Goal: Navigation & Orientation: Find specific page/section

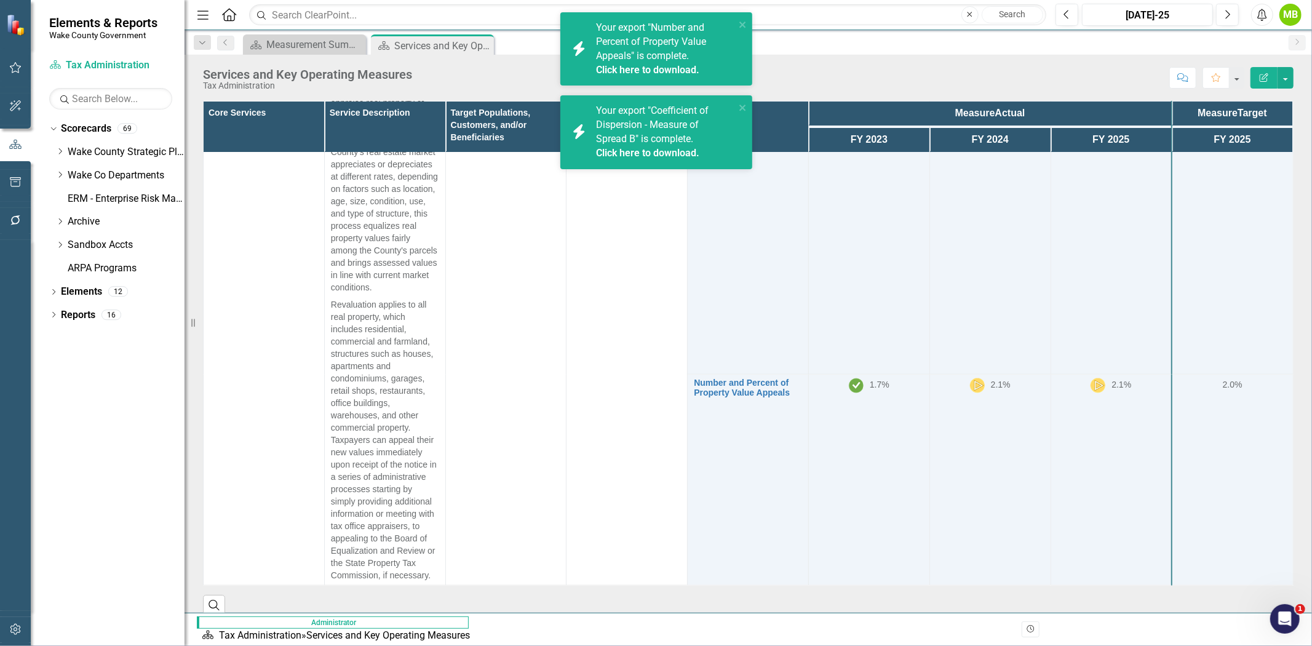
scroll to position [592, 0]
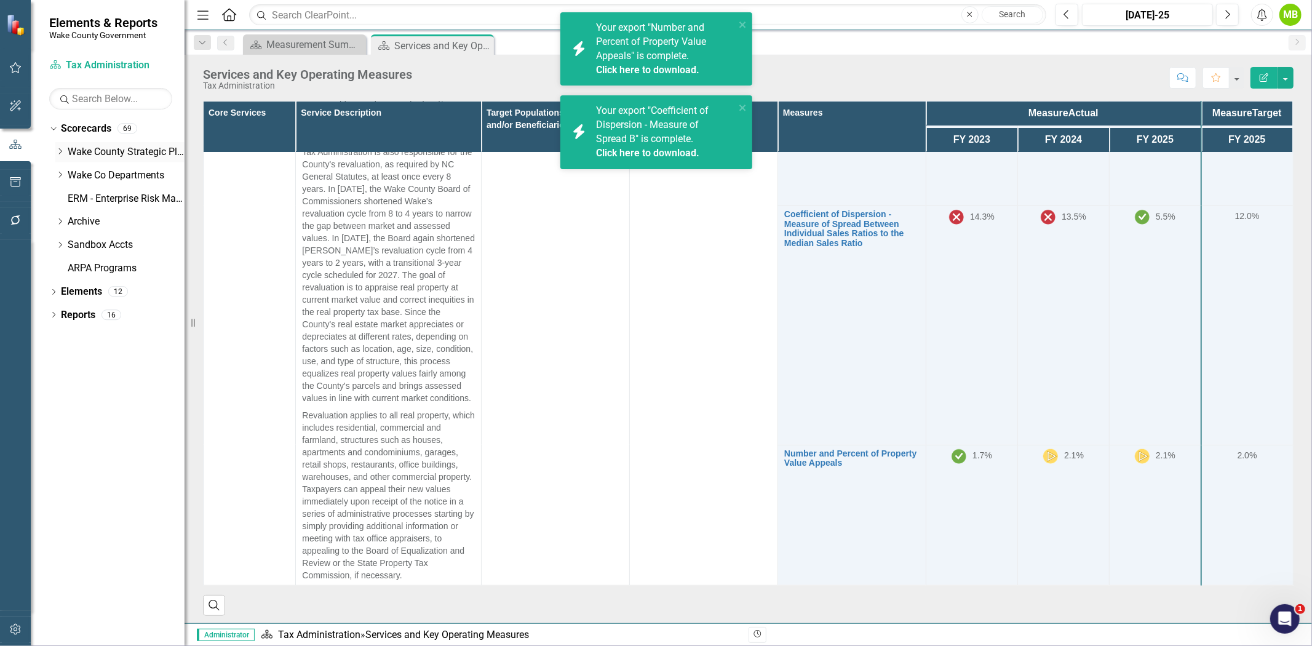
click at [57, 150] on icon "Dropdown" at bounding box center [59, 151] width 9 height 7
click at [57, 199] on icon "Dropdown" at bounding box center [59, 197] width 9 height 7
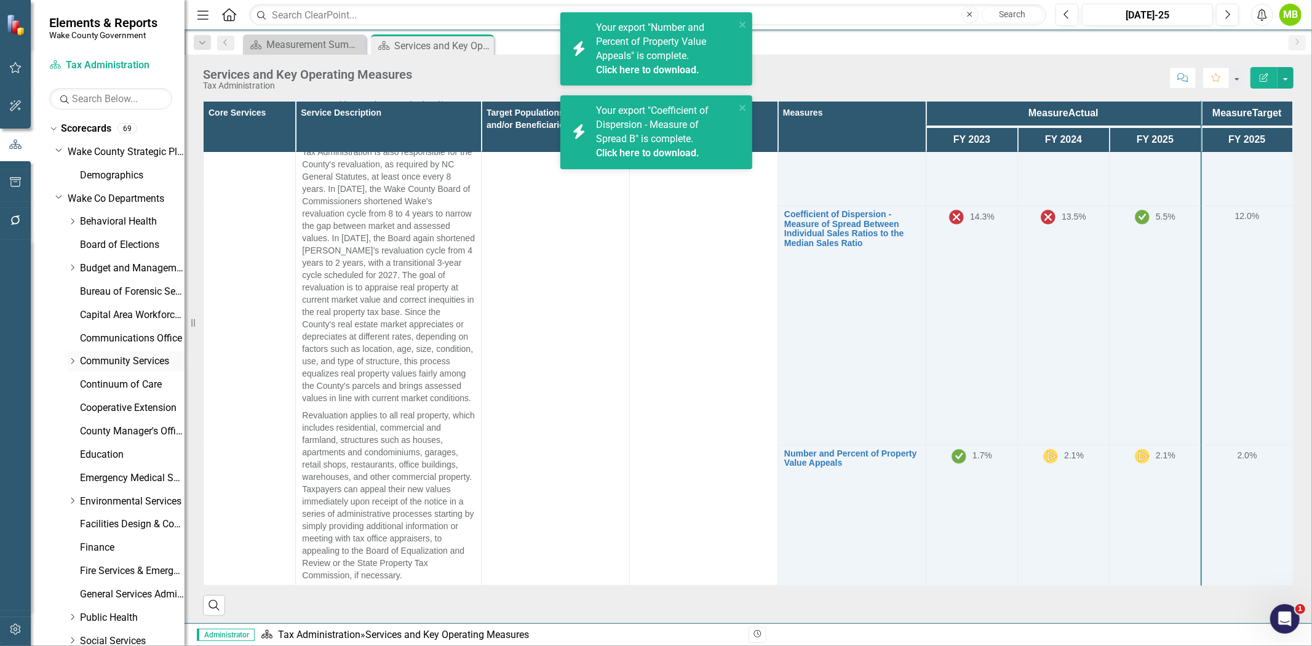
click at [75, 358] on icon "Dropdown" at bounding box center [72, 360] width 9 height 7
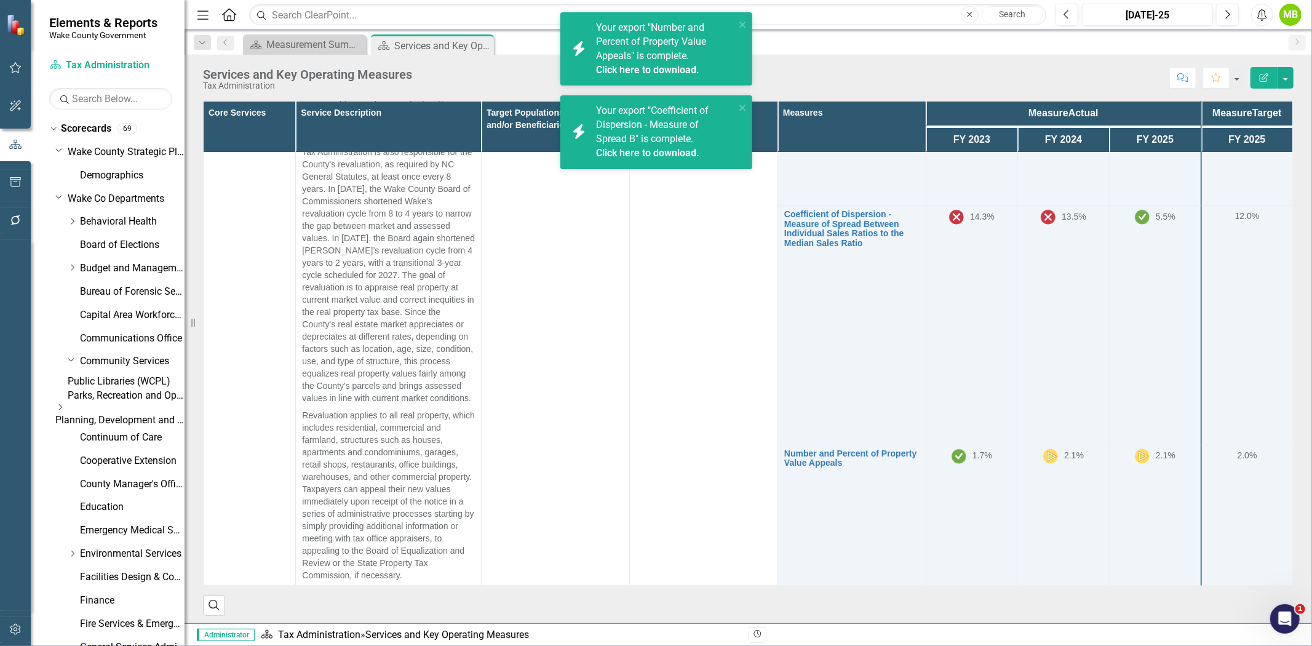
click at [124, 427] on link "Planning, Development and Inspections (PDI)" at bounding box center [119, 420] width 129 height 14
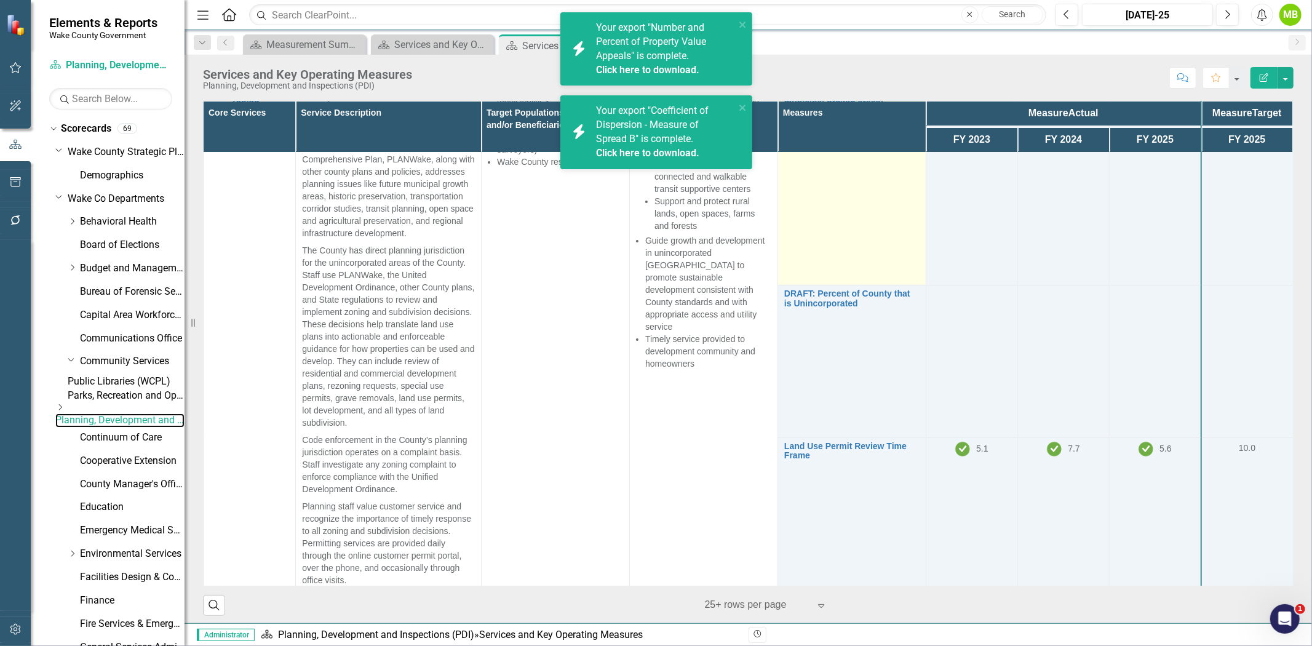
scroll to position [137, 0]
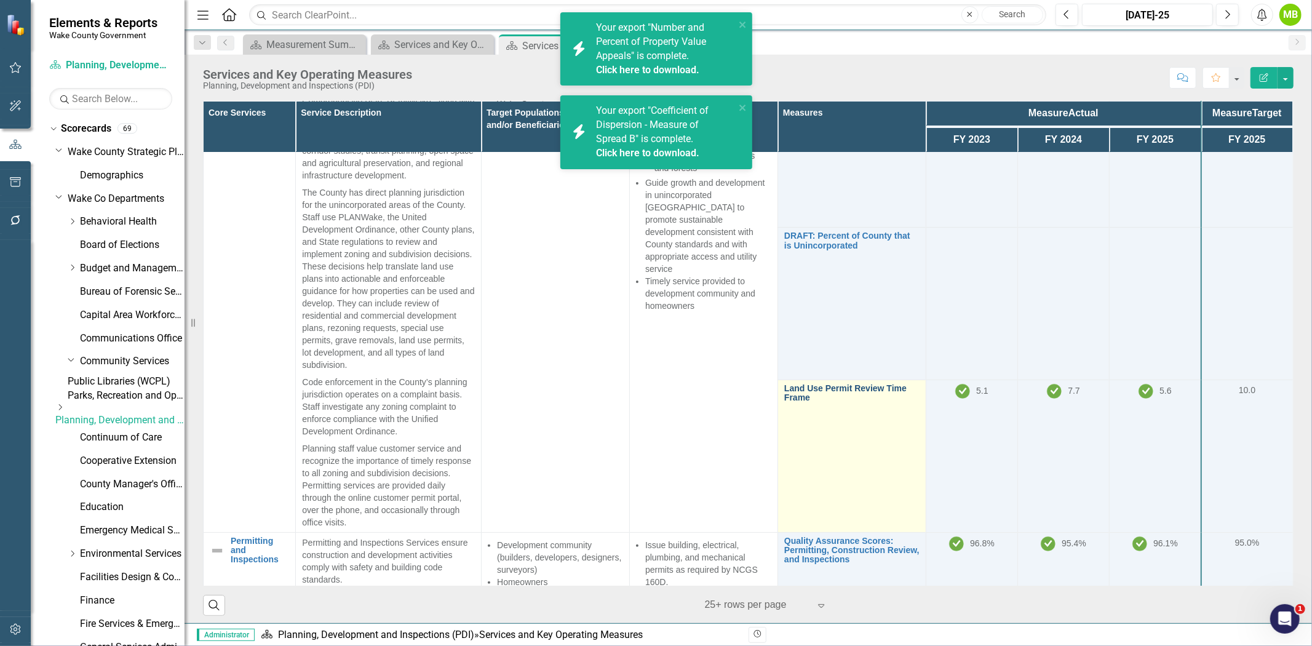
click at [813, 398] on link "Land Use Permit Review Time Frame" at bounding box center [851, 393] width 135 height 19
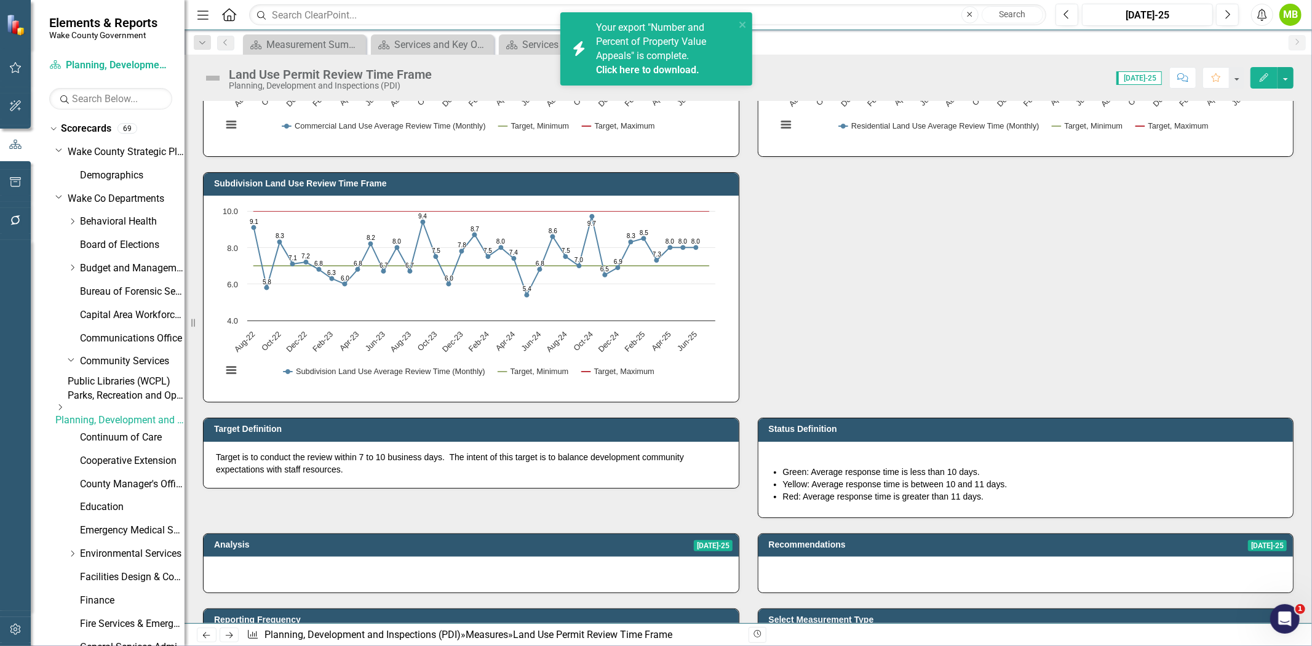
scroll to position [888, 0]
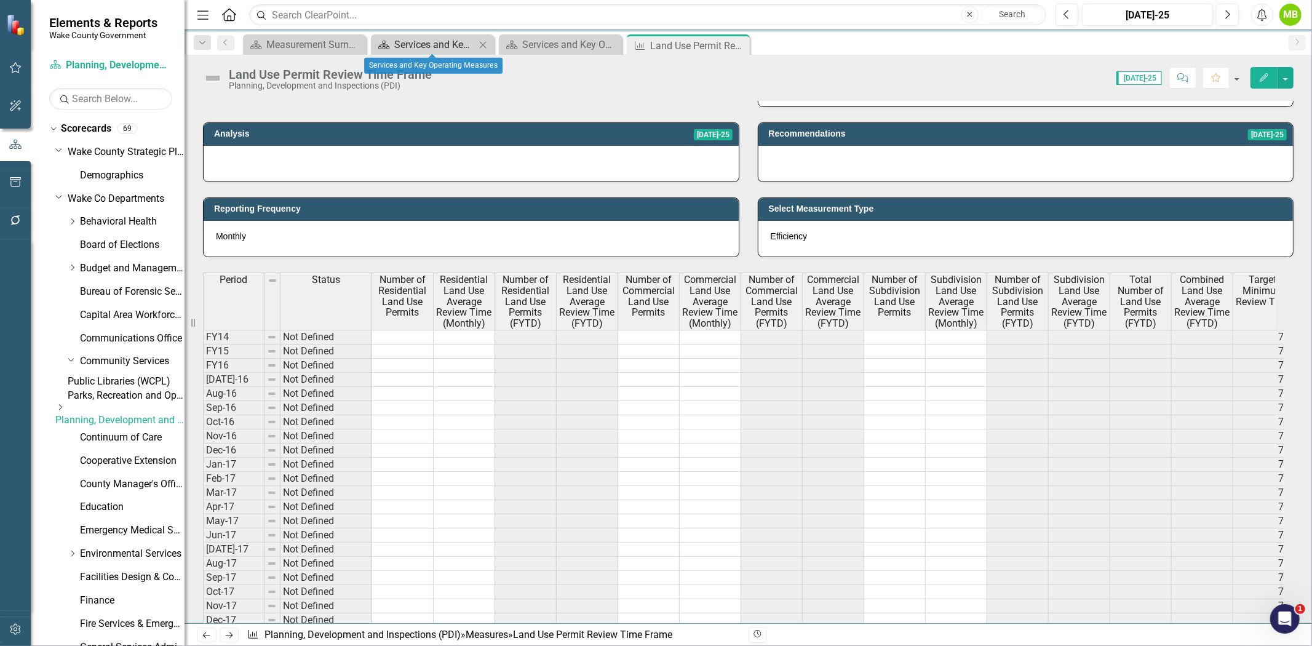
click at [438, 50] on div "Services and Key Operating Measures" at bounding box center [434, 44] width 81 height 15
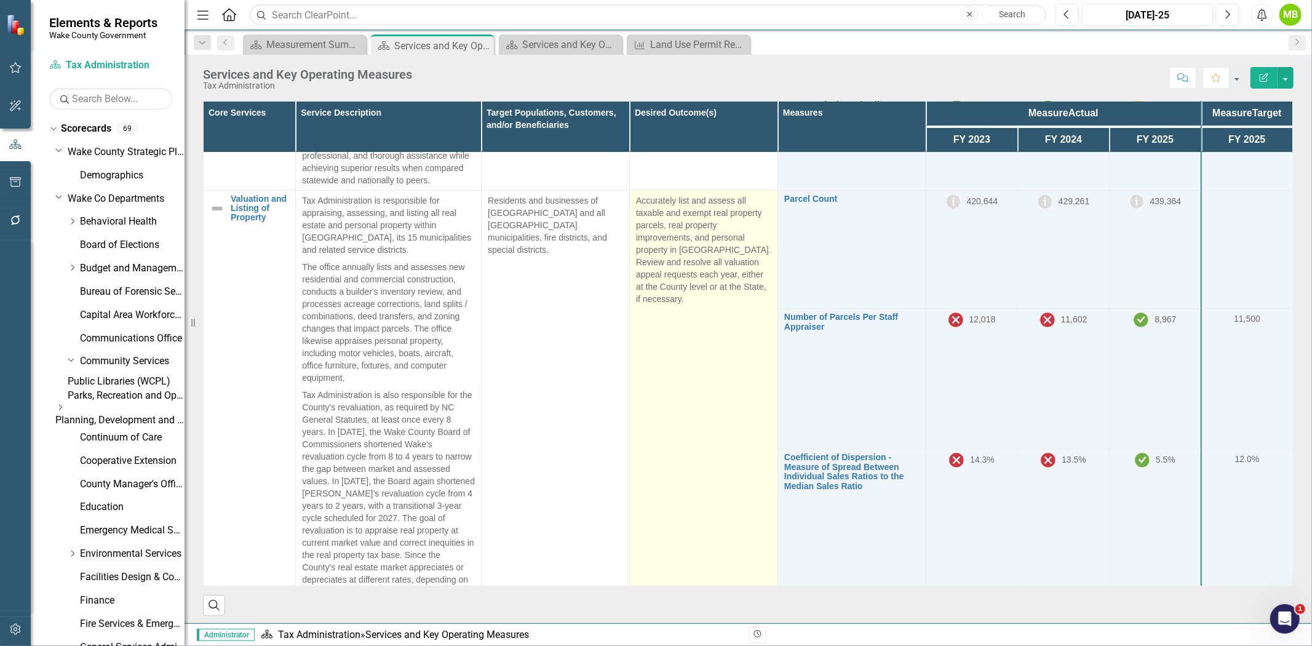
scroll to position [341, 0]
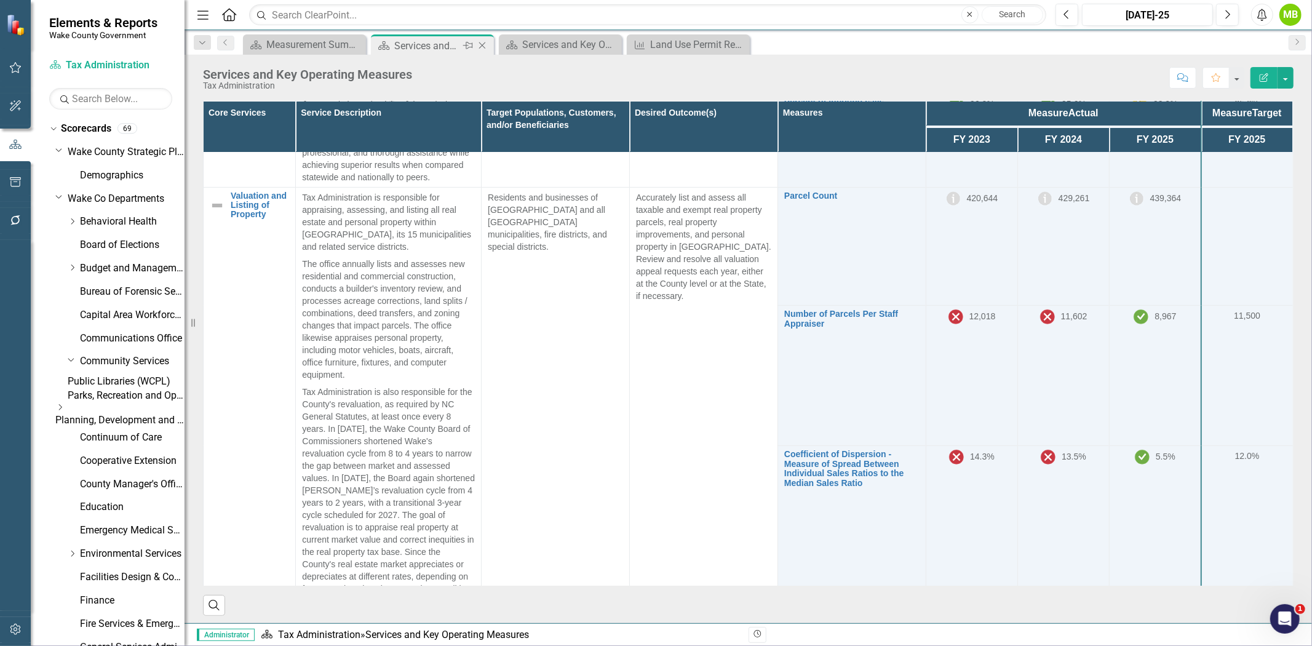
click at [483, 42] on icon "Close" at bounding box center [482, 46] width 12 height 10
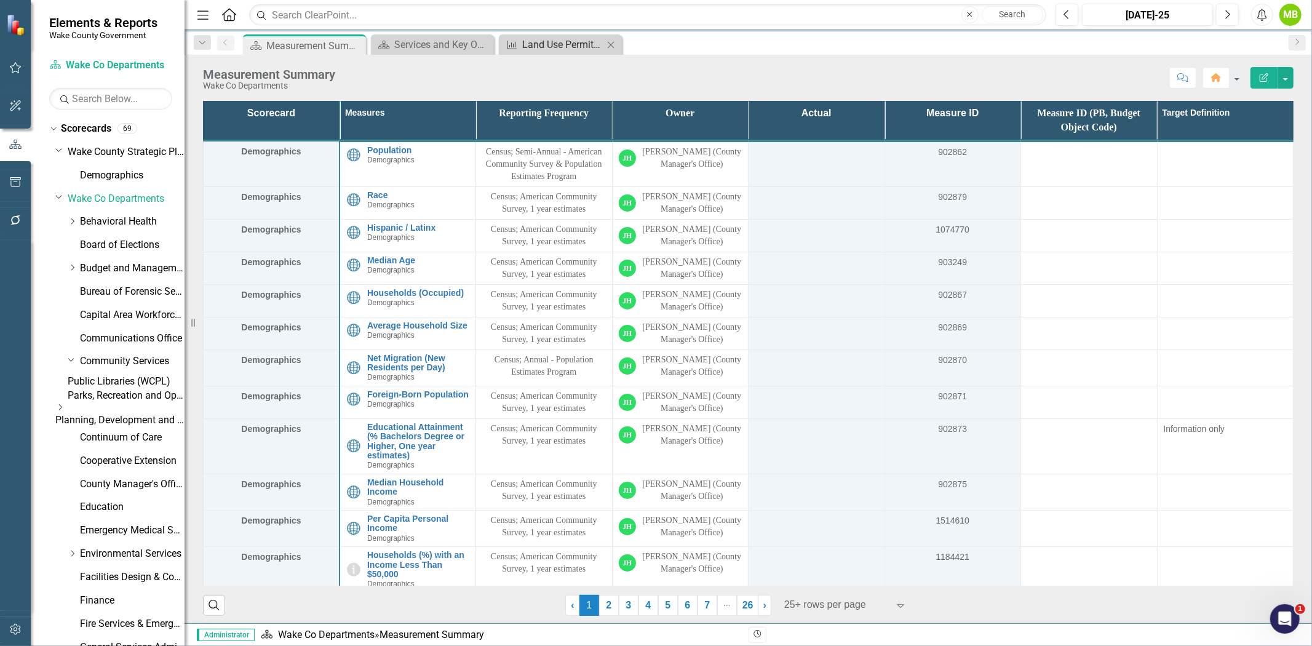
click at [535, 38] on div "Land Use Permit Review Time Frame" at bounding box center [562, 44] width 81 height 15
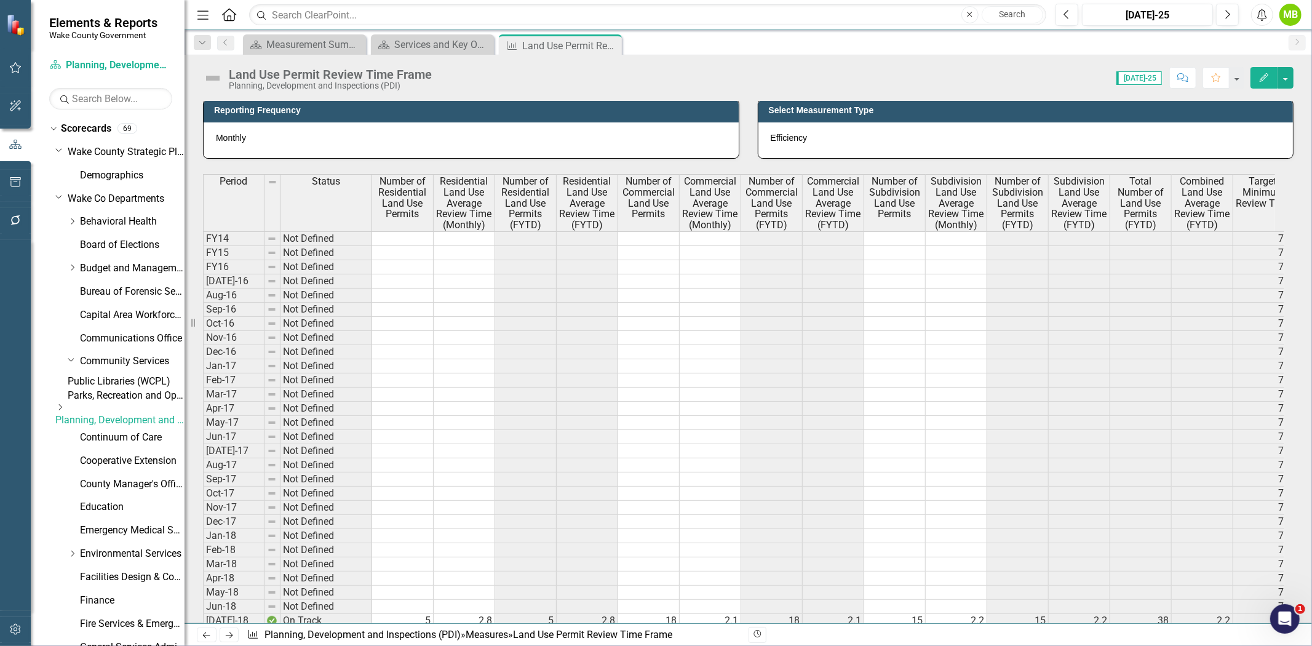
scroll to position [1024, 0]
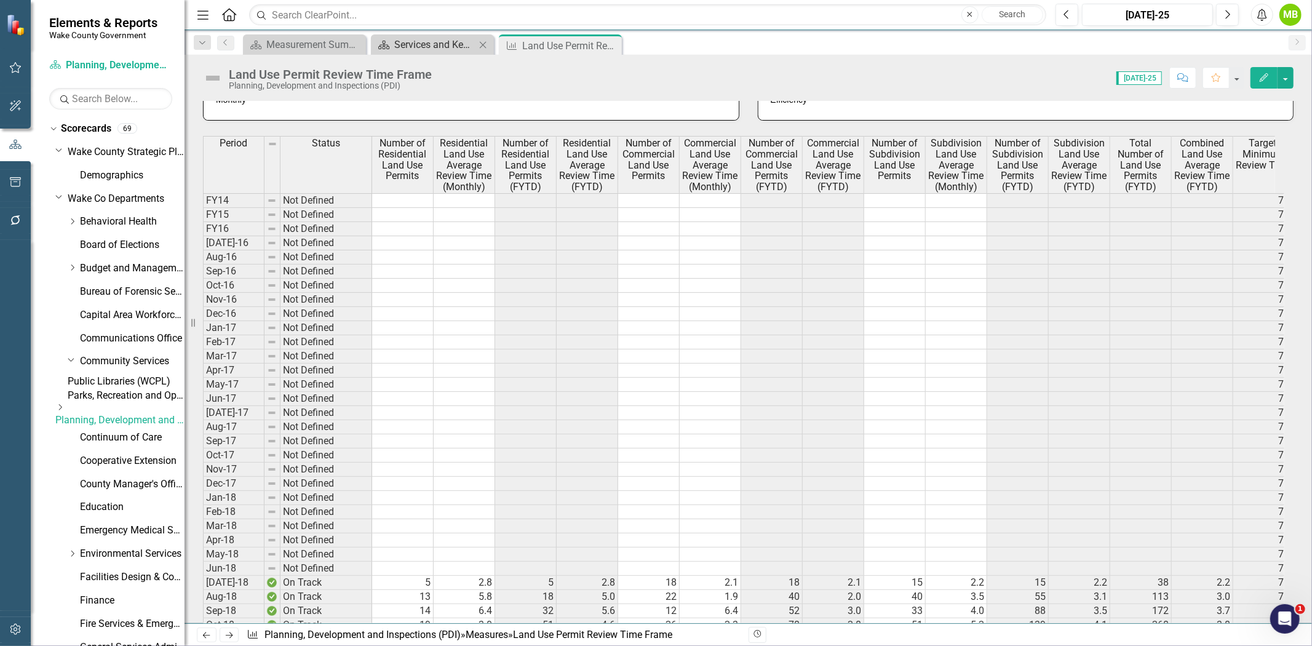
click at [406, 48] on div "Services and Key Operating Measures" at bounding box center [434, 44] width 81 height 15
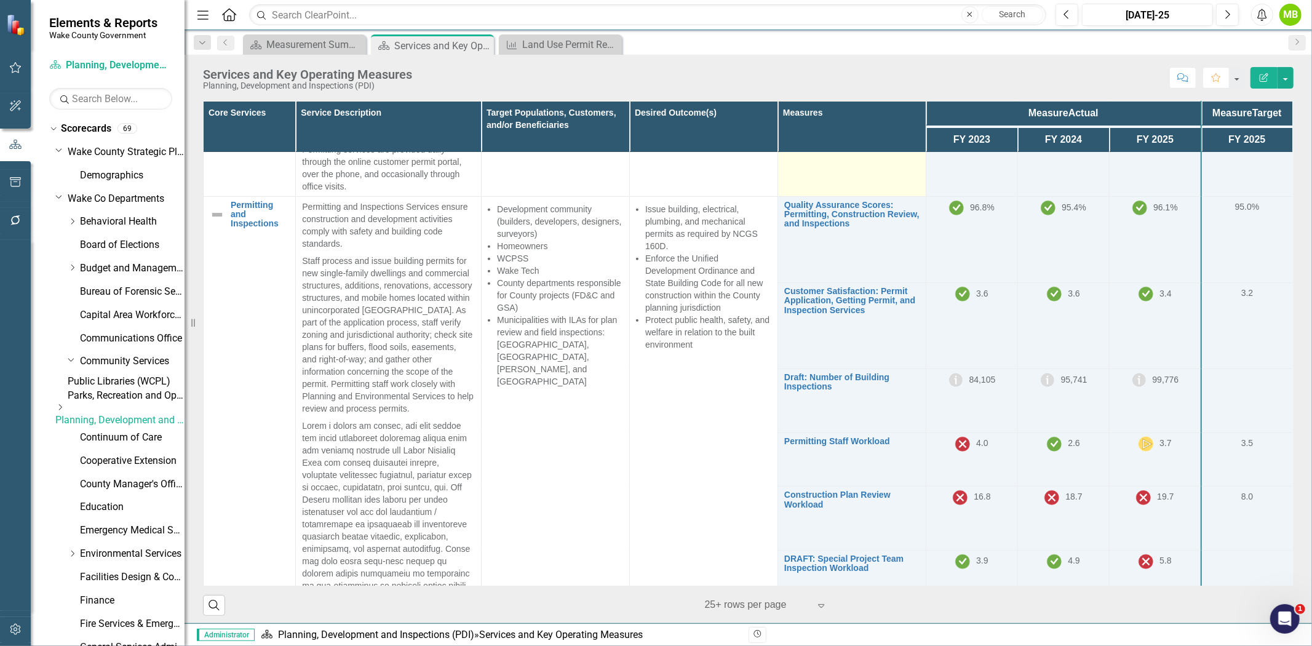
scroll to position [478, 0]
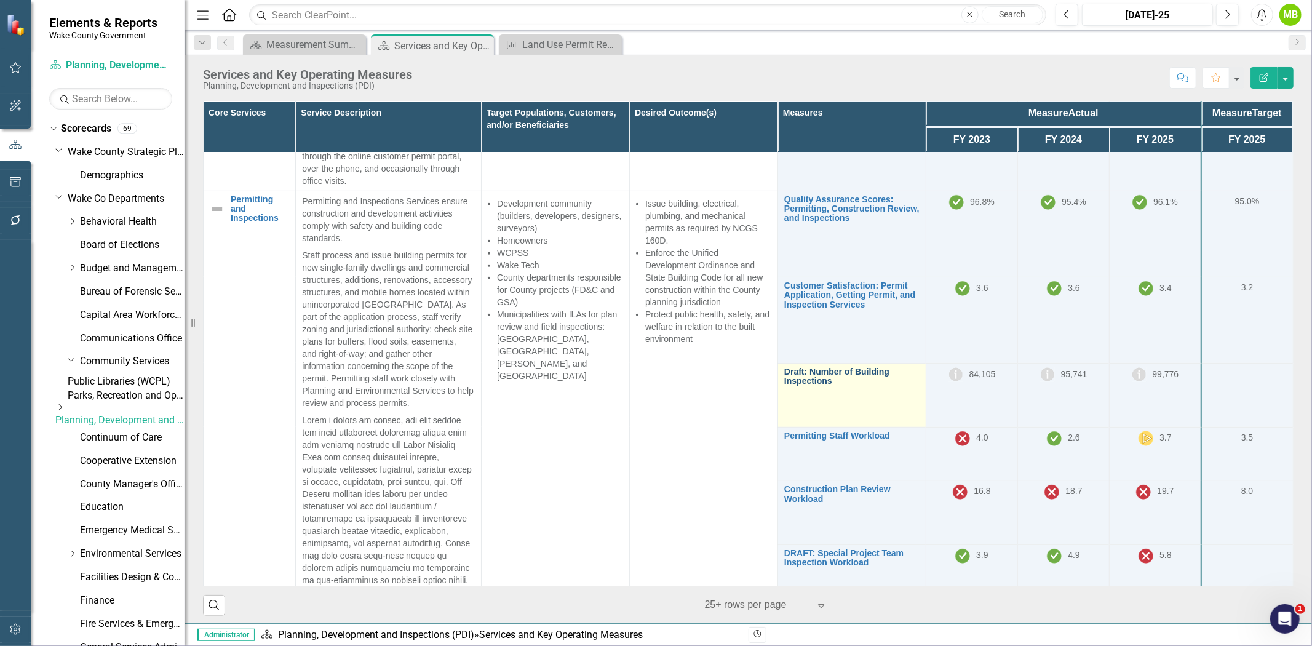
click at [815, 377] on link "Draft: Number of Building Inspections" at bounding box center [851, 376] width 135 height 19
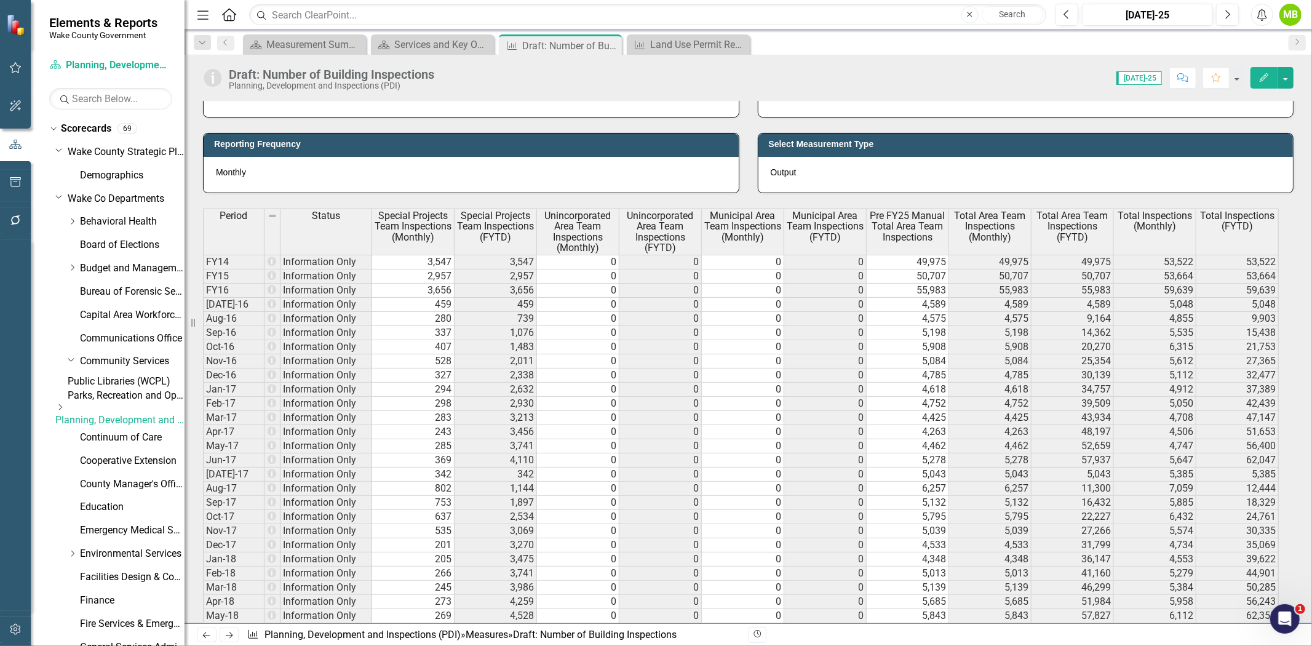
scroll to position [410, 0]
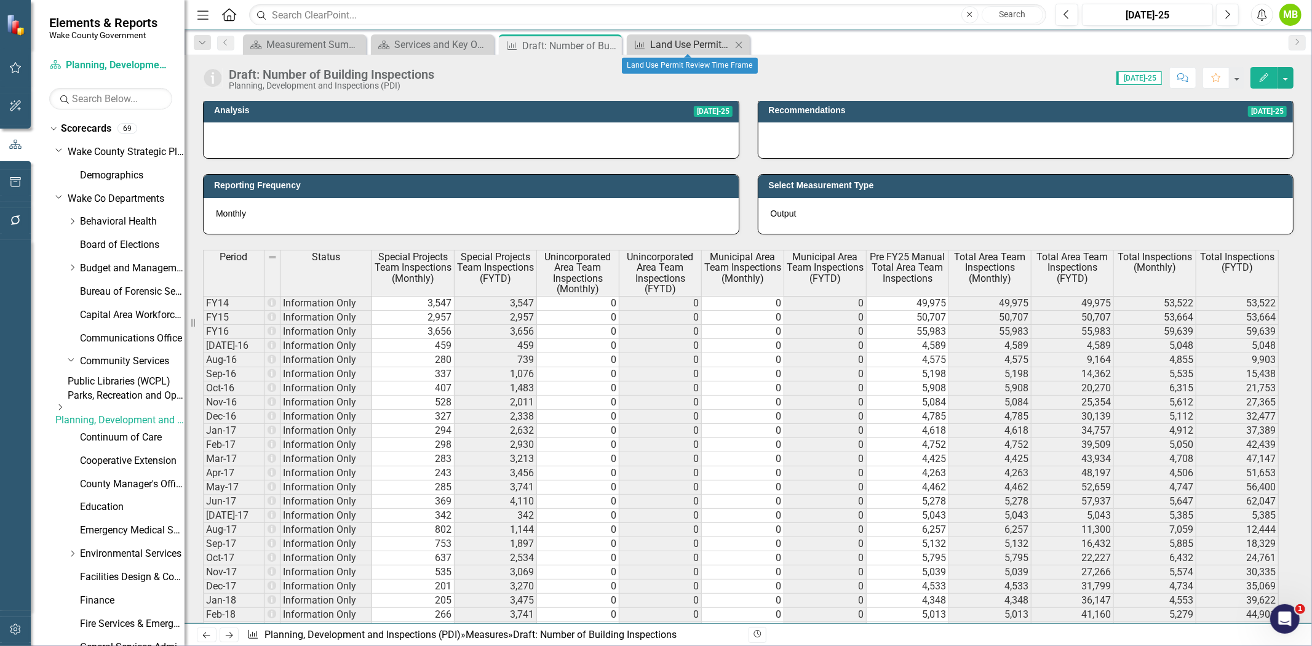
click at [702, 44] on div "Land Use Permit Review Time Frame" at bounding box center [690, 44] width 81 height 15
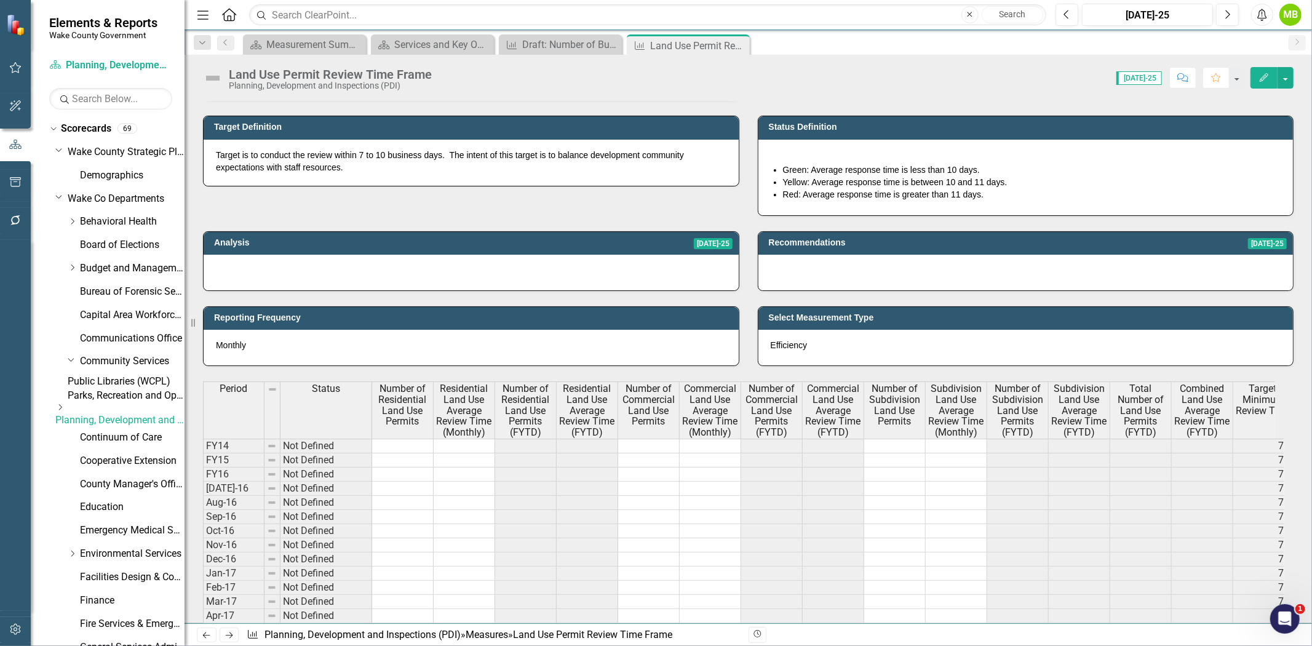
scroll to position [751, 0]
